Goal: Task Accomplishment & Management: Use online tool/utility

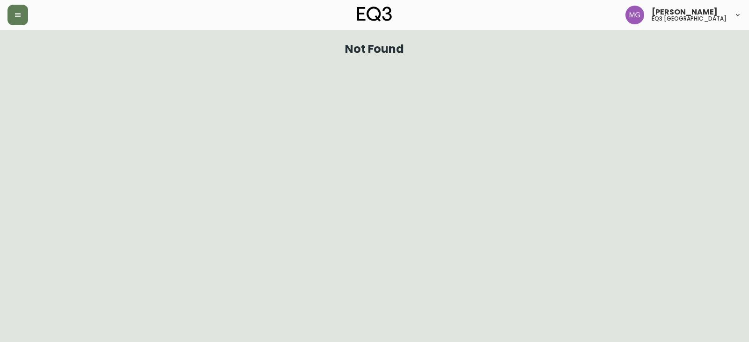
drag, startPoint x: 16, startPoint y: 19, endPoint x: 35, endPoint y: 21, distance: 18.9
click at [17, 19] on button "button" at bounding box center [17, 15] width 21 height 21
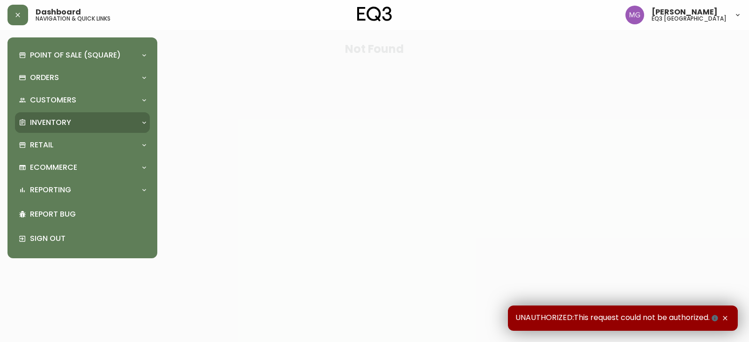
click at [75, 129] on div "Inventory" at bounding box center [82, 122] width 135 height 21
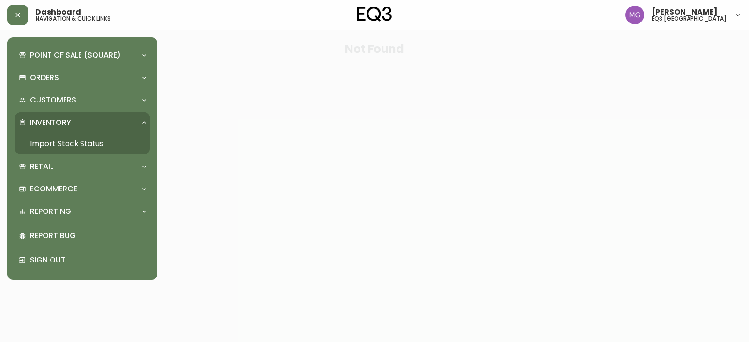
click at [85, 146] on link "Import Stock Status" at bounding box center [82, 144] width 135 height 22
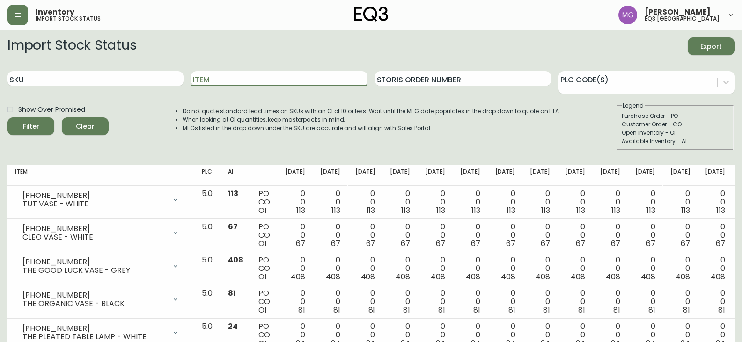
click at [254, 79] on input "Item" at bounding box center [279, 78] width 176 height 15
type input "taaj"
click at [7, 117] on button "Filter" at bounding box center [30, 126] width 47 height 18
